Goal: Navigation & Orientation: Find specific page/section

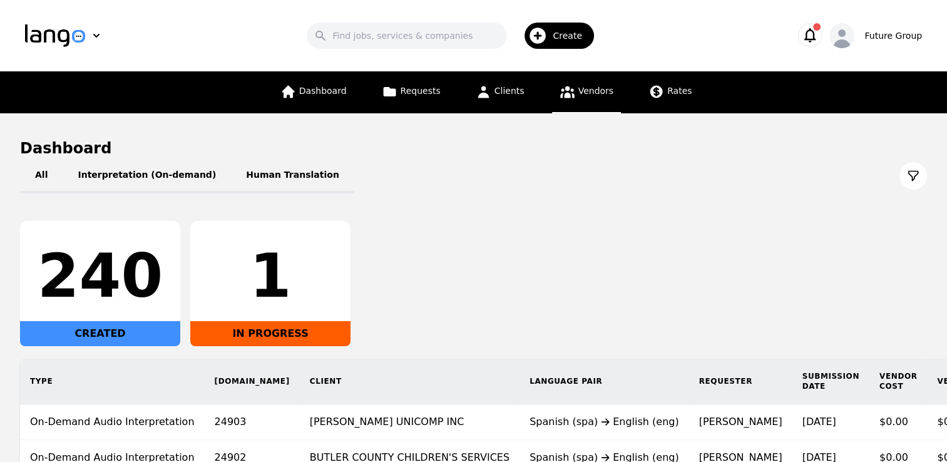
click at [578, 91] on span "Vendors" at bounding box center [595, 91] width 35 height 10
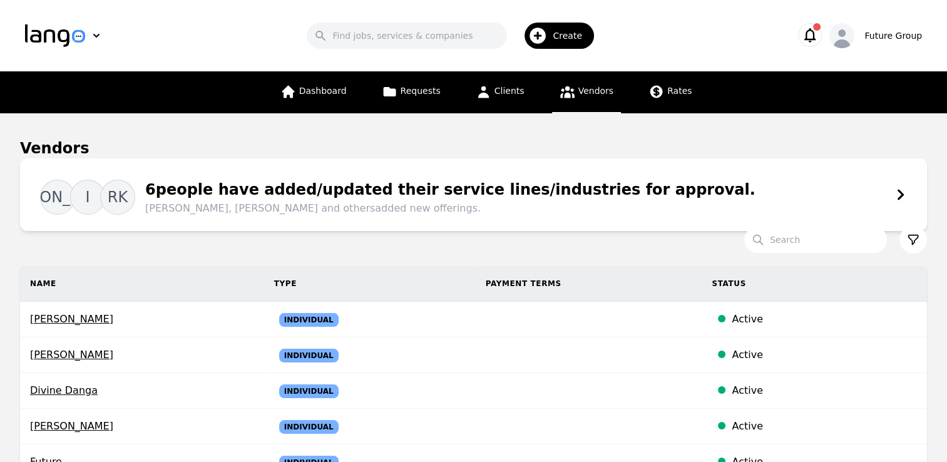
click at [916, 243] on icon at bounding box center [913, 239] width 13 height 13
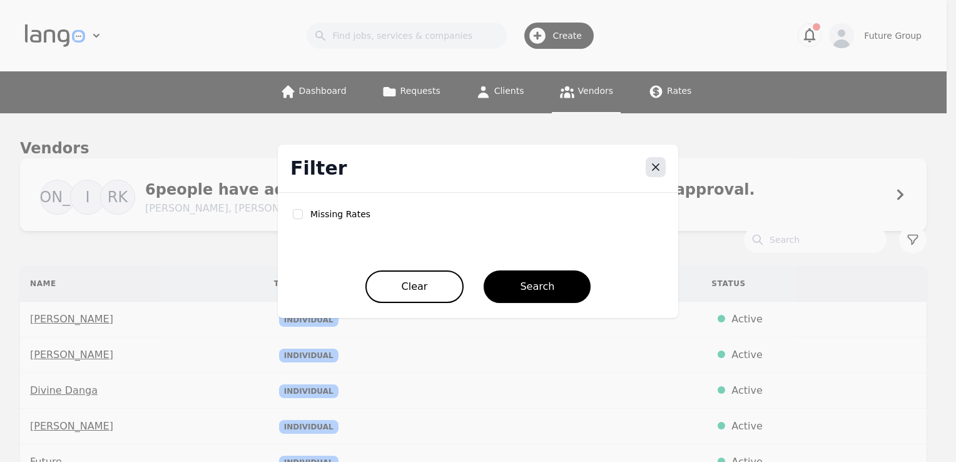
click at [656, 171] on icon "Close" at bounding box center [655, 167] width 13 height 13
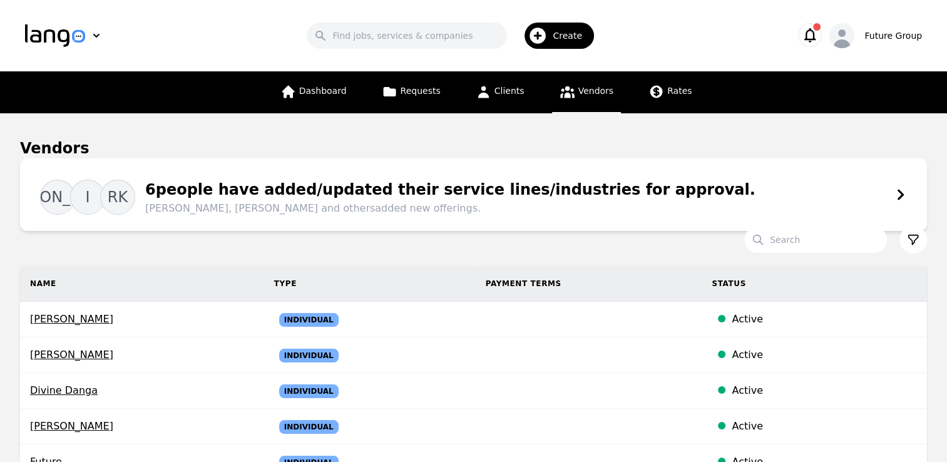
click at [395, 280] on th "Type" at bounding box center [369, 284] width 211 height 36
